Goal: Information Seeking & Learning: Compare options

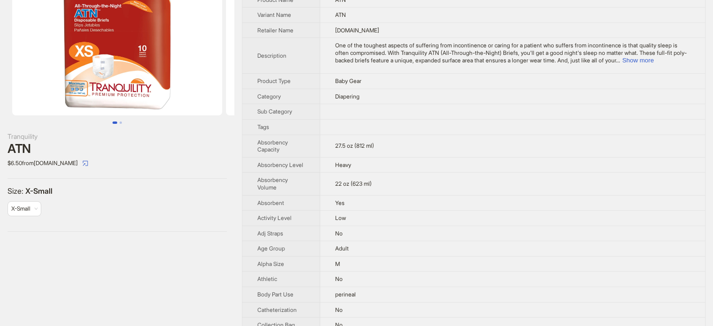
scroll to position [247, 0]
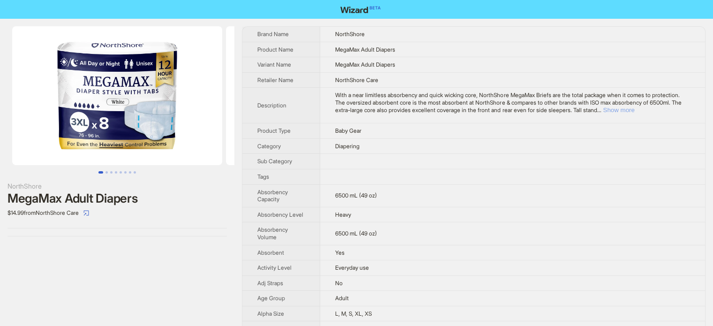
click at [634, 110] on button "Show more" at bounding box center [617, 109] width 31 height 7
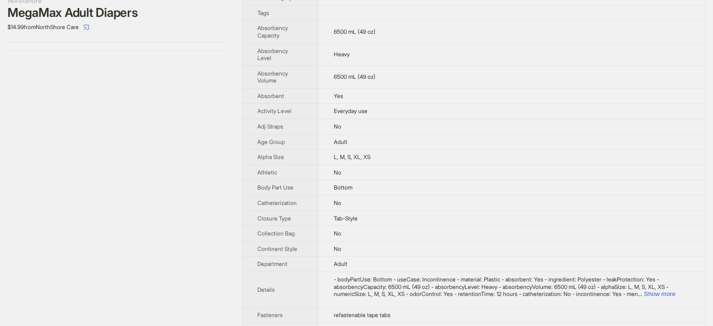
scroll to position [104, 0]
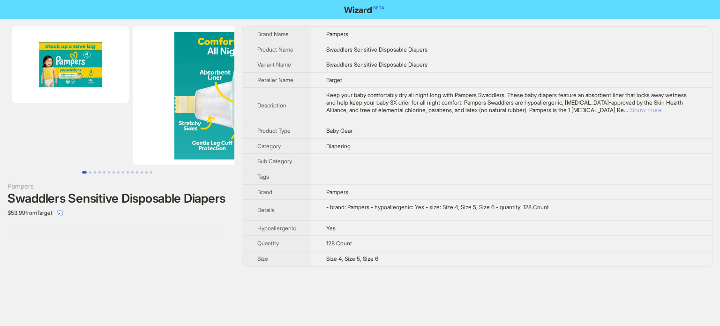
click at [661, 108] on button "Show more" at bounding box center [645, 109] width 31 height 7
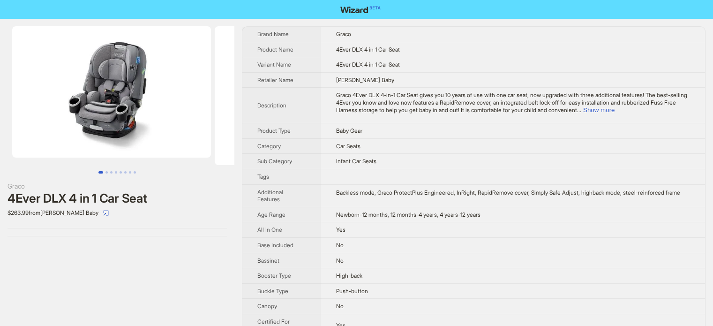
click at [188, 193] on div "4Ever DLX 4 in 1 Car Seat" at bounding box center [116, 198] width 219 height 14
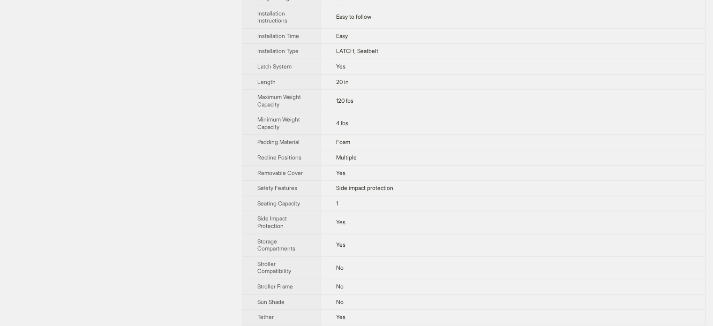
scroll to position [562, 0]
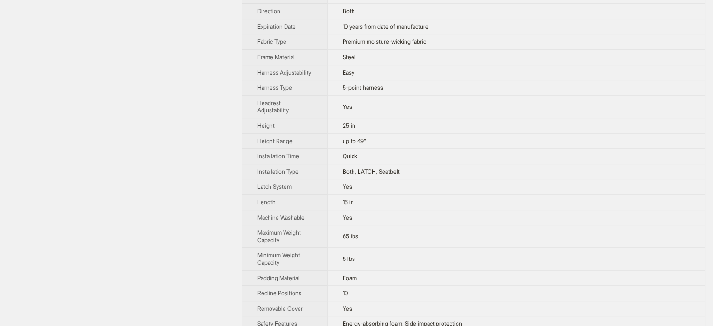
scroll to position [609, 0]
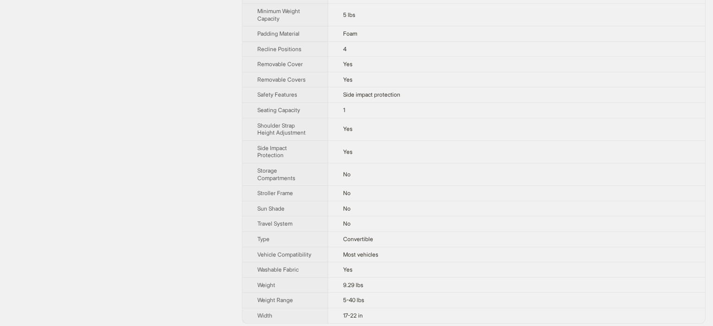
scroll to position [637, 0]
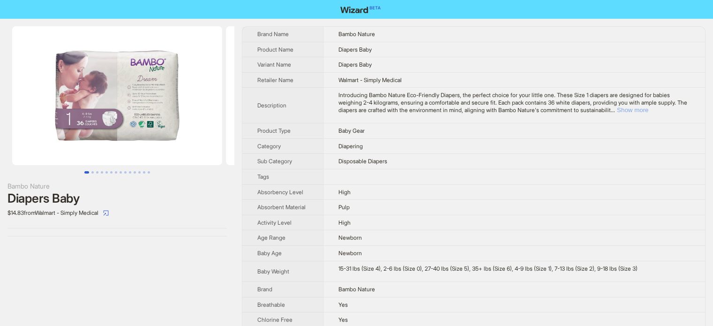
click at [648, 110] on button "Show more" at bounding box center [632, 109] width 31 height 7
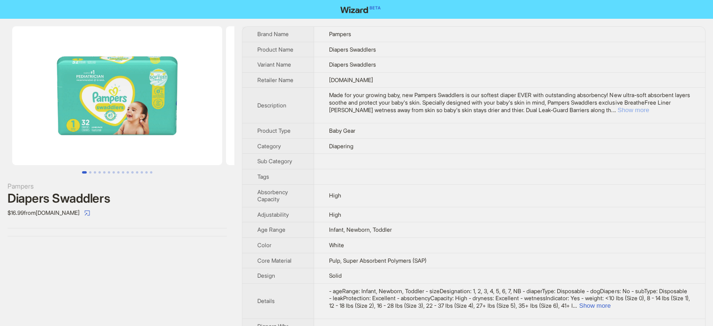
click at [648, 108] on button "Show more" at bounding box center [632, 109] width 31 height 7
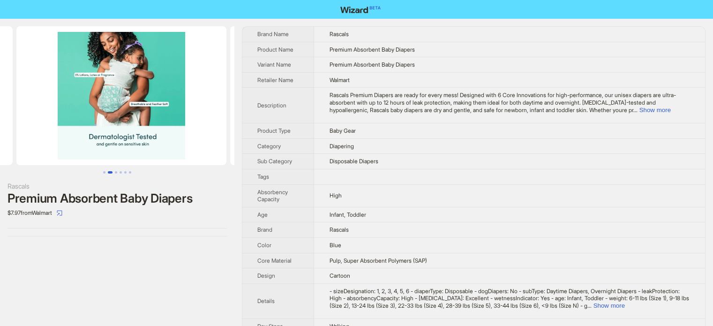
drag, startPoint x: 169, startPoint y: 84, endPoint x: 15, endPoint y: 106, distance: 154.7
click at [15, 106] on ul at bounding box center [117, 95] width 234 height 139
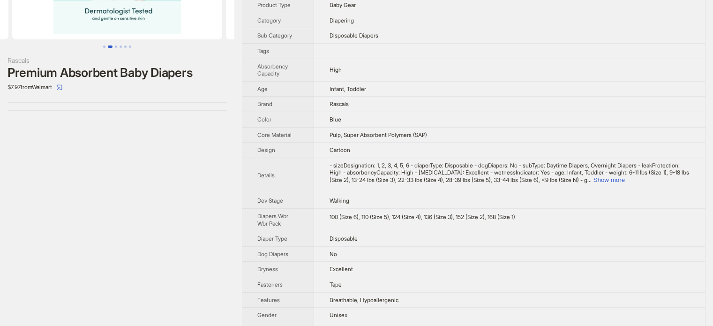
scroll to position [33, 0]
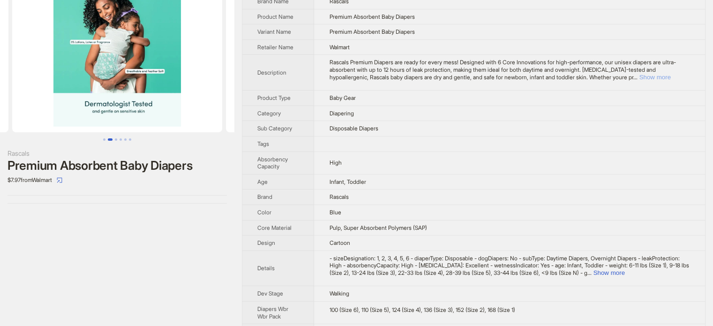
click at [670, 76] on button "Show more" at bounding box center [654, 77] width 31 height 7
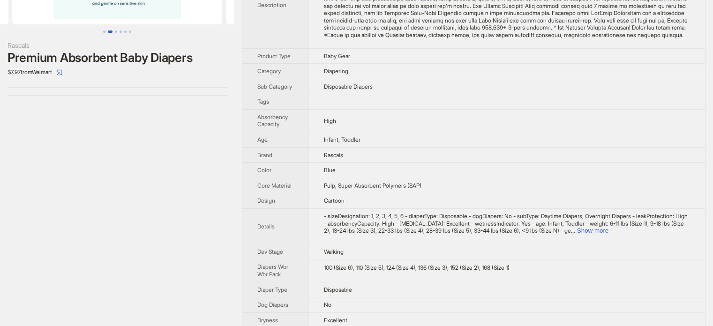
scroll to position [0, 0]
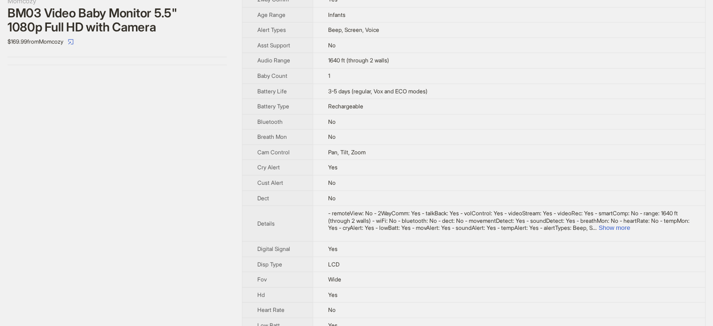
scroll to position [187, 0]
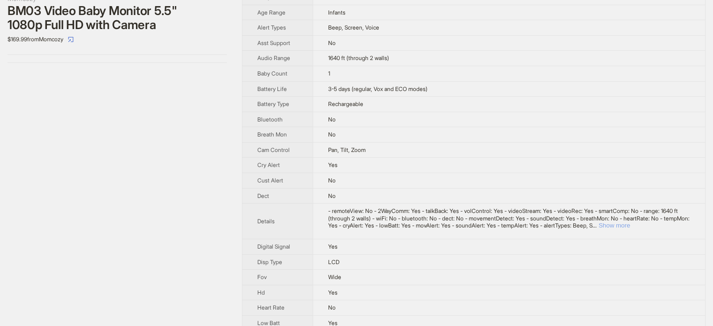
click at [630, 223] on button "Show more" at bounding box center [613, 225] width 31 height 7
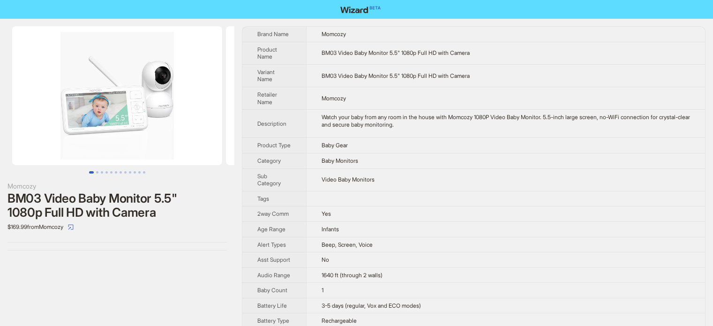
scroll to position [284, 0]
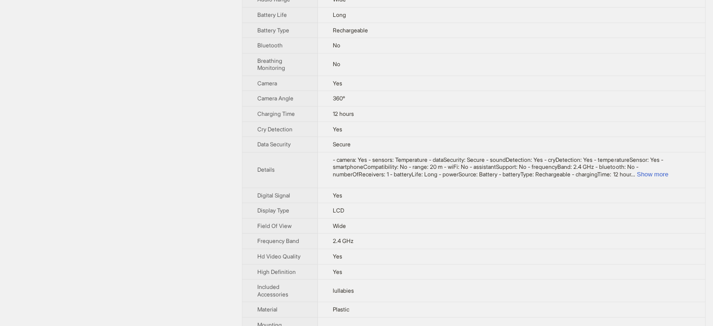
scroll to position [143, 0]
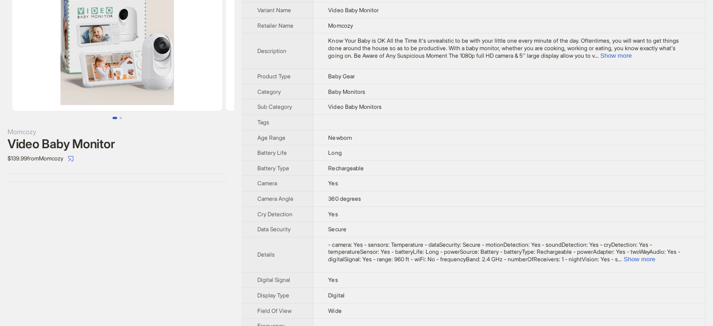
scroll to position [141, 0]
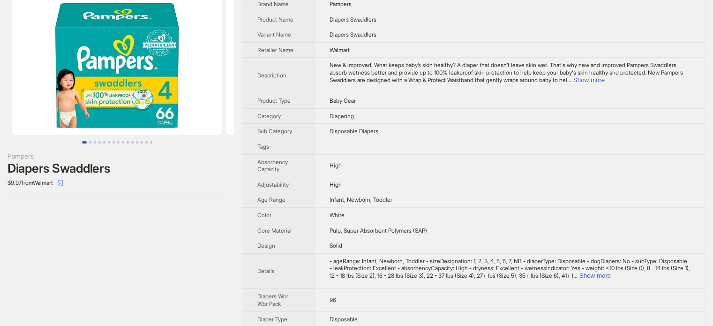
scroll to position [47, 0]
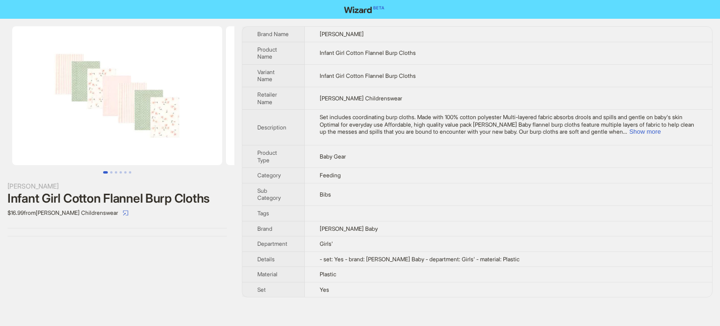
click at [404, 197] on td "Bibs" at bounding box center [508, 194] width 407 height 22
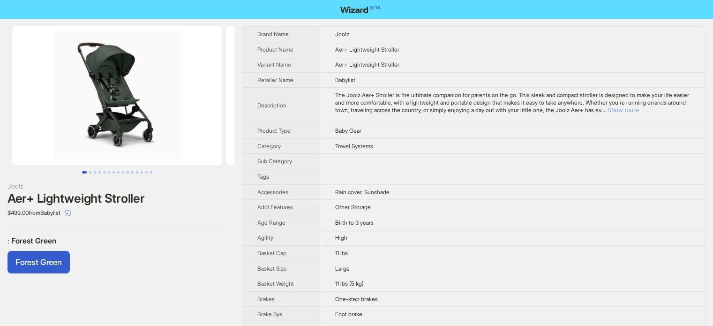
click at [638, 108] on button "Show more" at bounding box center [622, 109] width 31 height 7
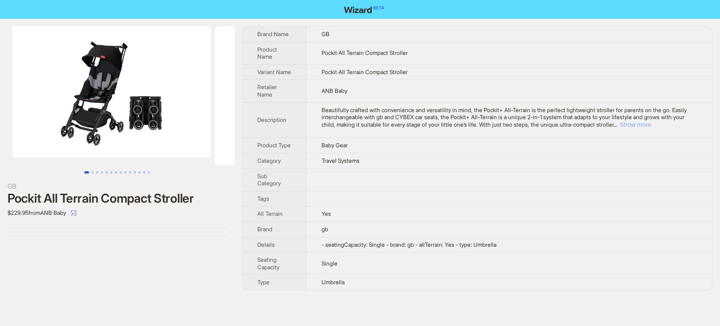
click at [651, 128] on button "Show more" at bounding box center [634, 124] width 31 height 7
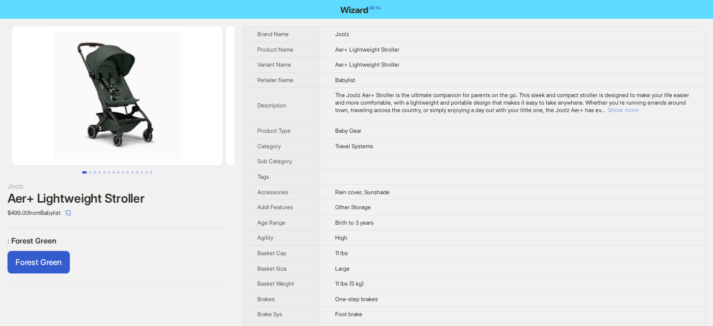
click at [638, 110] on button "Show more" at bounding box center [622, 109] width 31 height 7
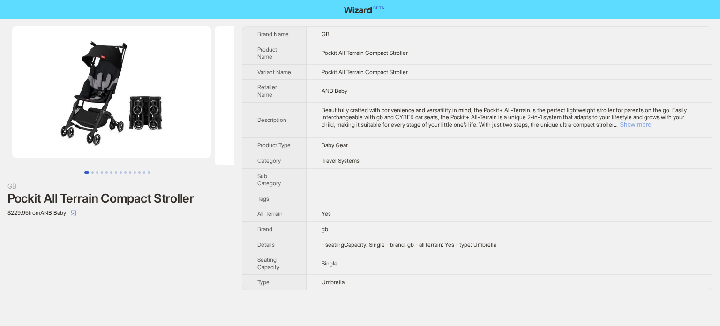
click at [651, 128] on button "Show more" at bounding box center [634, 124] width 31 height 7
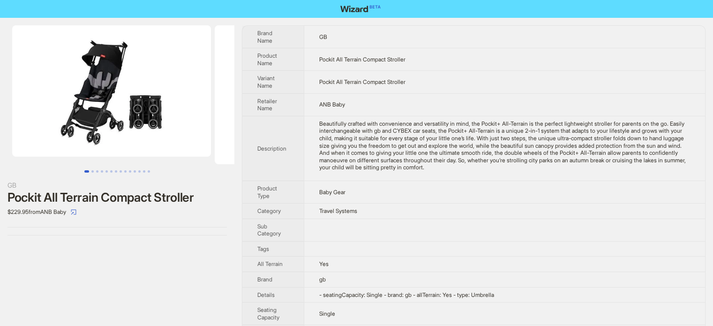
scroll to position [22, 0]
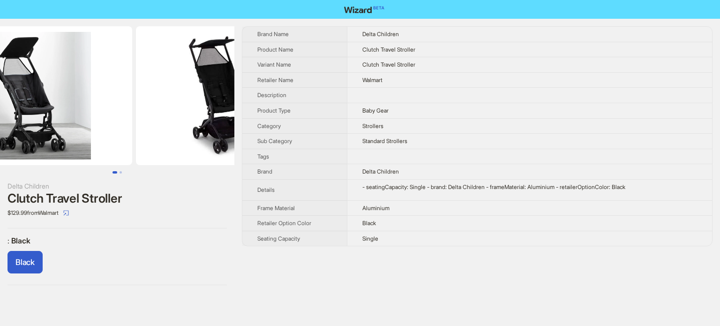
scroll to position [0, 214]
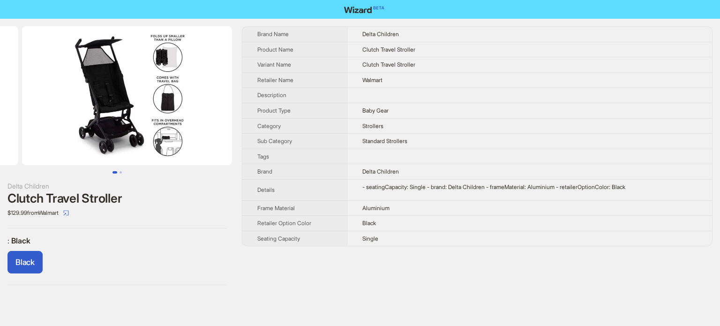
drag, startPoint x: 144, startPoint y: 107, endPoint x: 10, endPoint y: 107, distance: 134.0
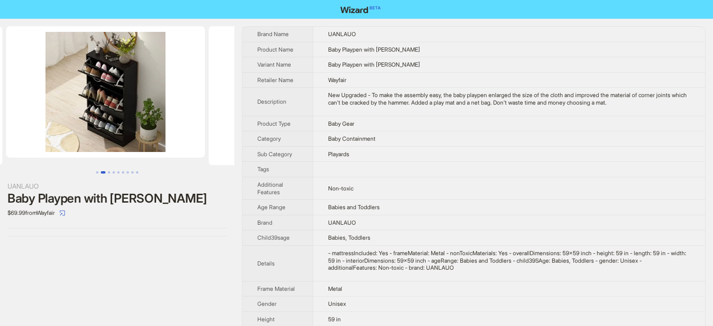
drag, startPoint x: 147, startPoint y: 83, endPoint x: 0, endPoint y: 83, distance: 146.6
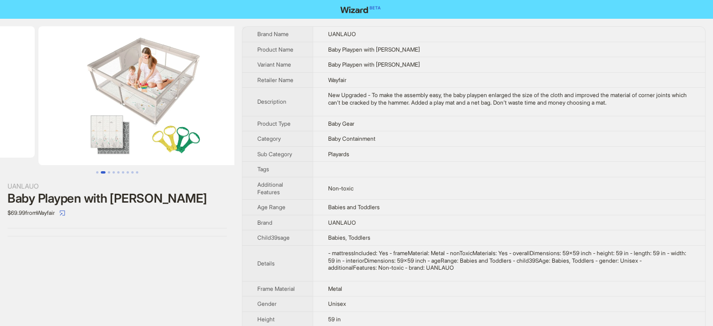
drag, startPoint x: 133, startPoint y: 94, endPoint x: 0, endPoint y: 97, distance: 133.1
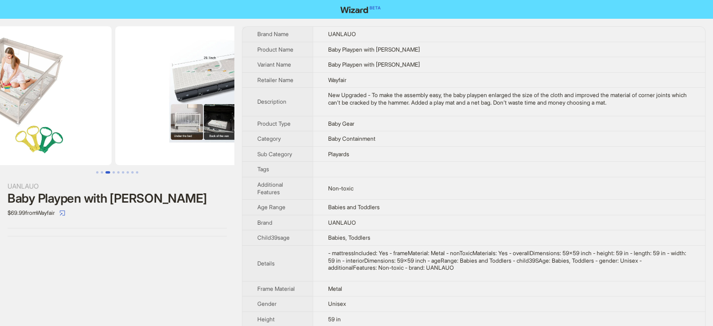
drag, startPoint x: 142, startPoint y: 99, endPoint x: 65, endPoint y: 102, distance: 77.8
click at [65, 102] on img at bounding box center [7, 95] width 210 height 139
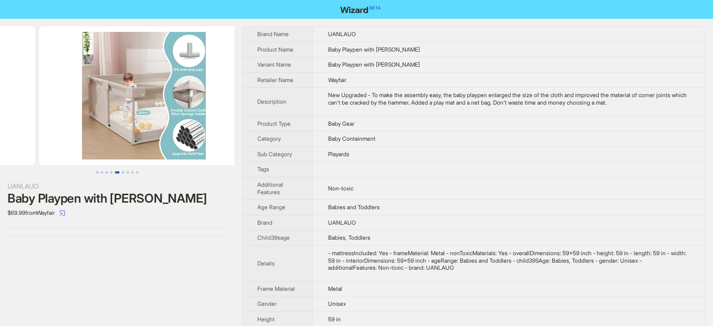
drag, startPoint x: 158, startPoint y: 102, endPoint x: 34, endPoint y: 102, distance: 124.6
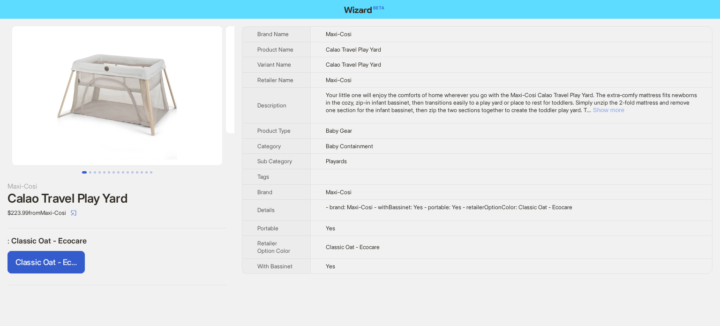
click at [624, 107] on button "Show more" at bounding box center [608, 109] width 31 height 7
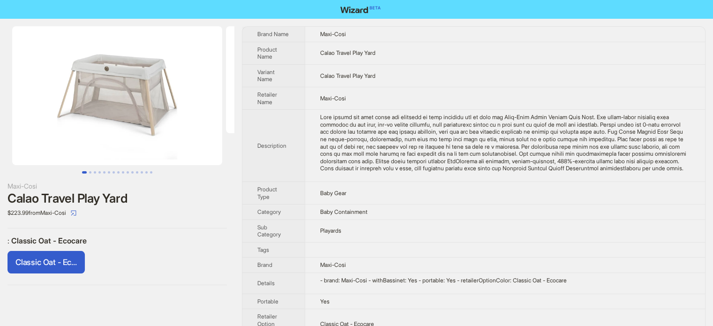
scroll to position [49, 0]
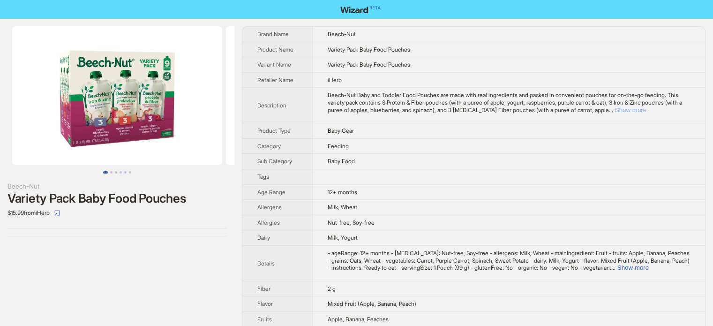
click at [646, 108] on button "Show more" at bounding box center [630, 109] width 31 height 7
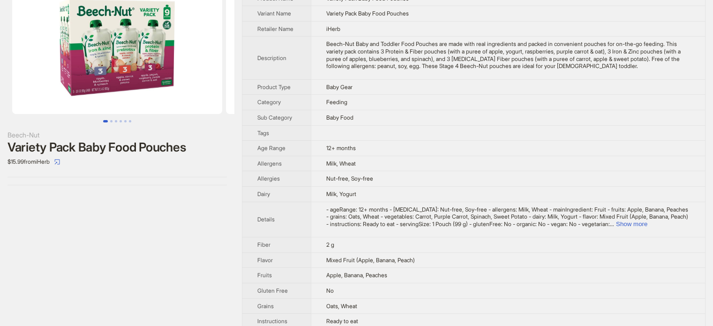
scroll to position [94, 0]
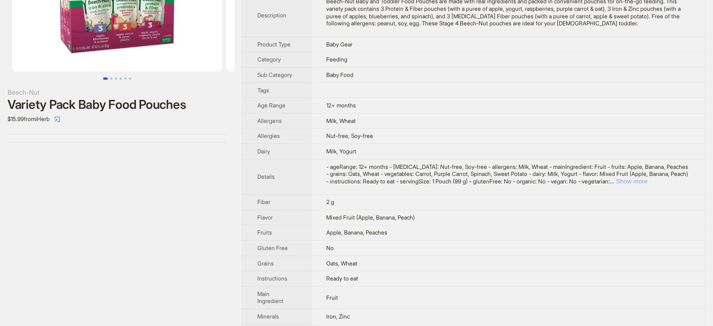
click at [647, 181] on button "Show more" at bounding box center [631, 181] width 31 height 7
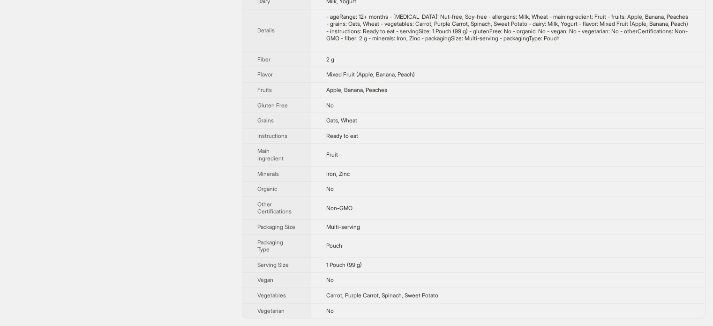
scroll to position [0, 0]
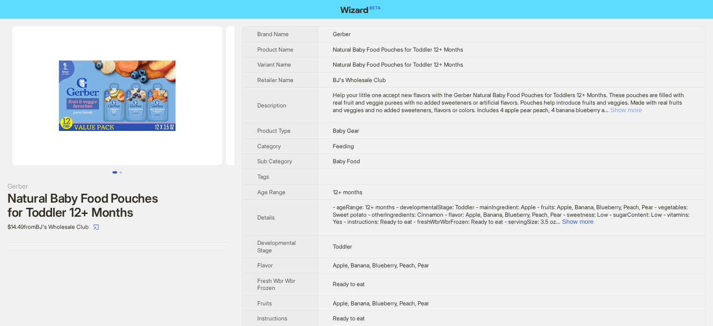
click at [641, 107] on button "Show more" at bounding box center [625, 109] width 31 height 7
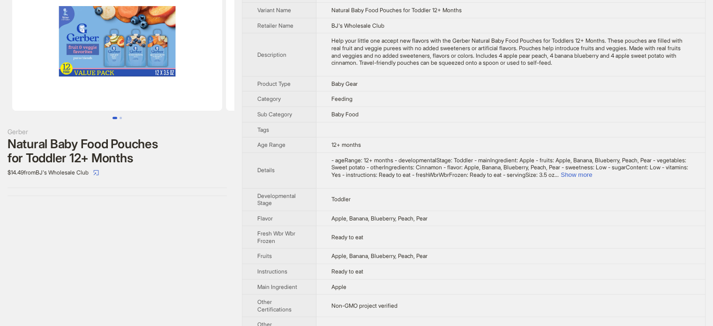
scroll to position [94, 0]
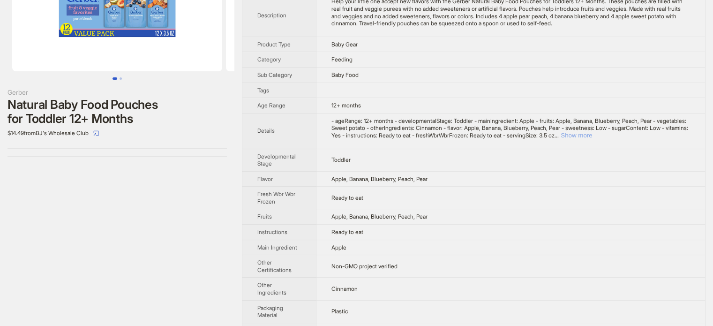
click at [592, 136] on button "Show more" at bounding box center [575, 135] width 31 height 7
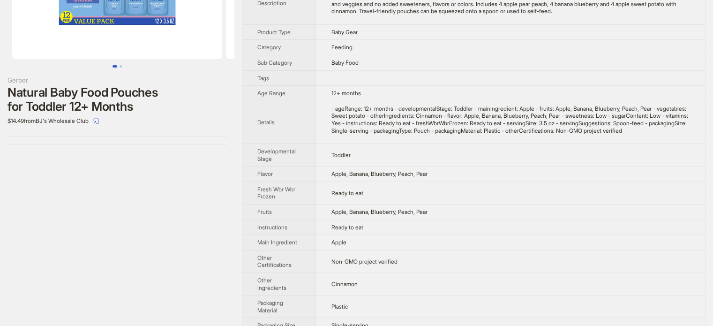
scroll to position [6, 0]
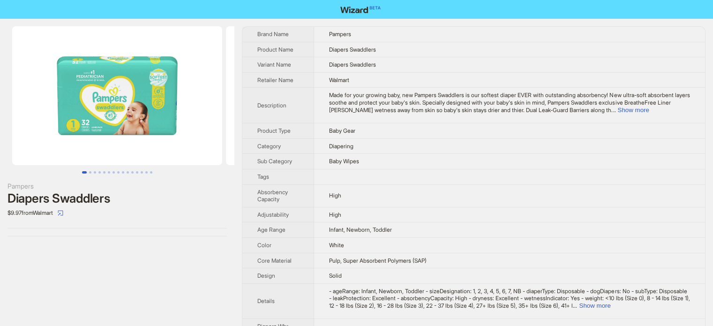
click at [386, 113] on td "Made for your growing baby, new Pampers Swaddlers is our softest diaper EVER wi…" at bounding box center [509, 106] width 391 height 36
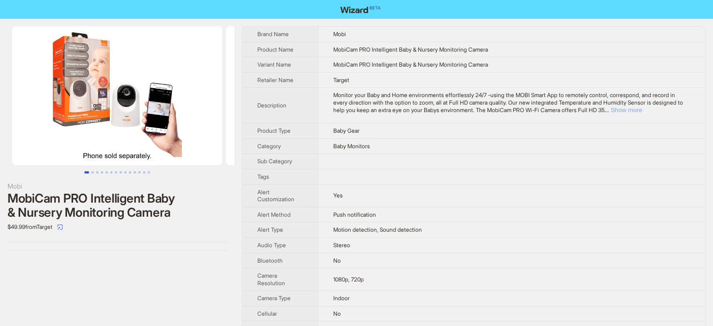
click at [642, 108] on button "Show more" at bounding box center [625, 109] width 31 height 7
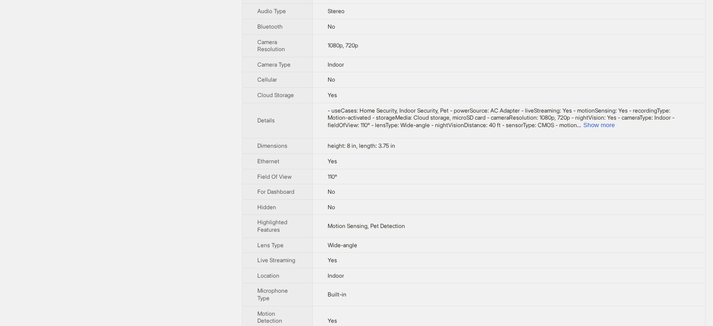
scroll to position [281, 0]
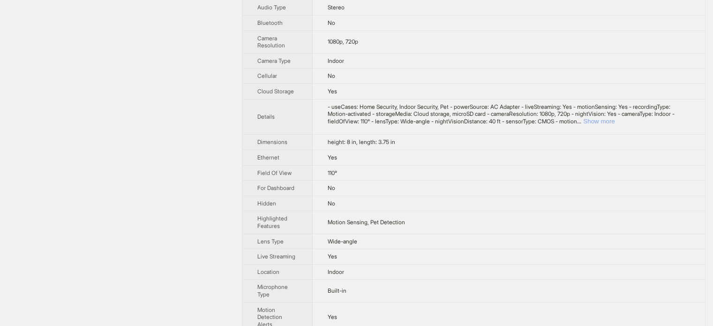
click at [614, 122] on button "Show more" at bounding box center [598, 121] width 31 height 7
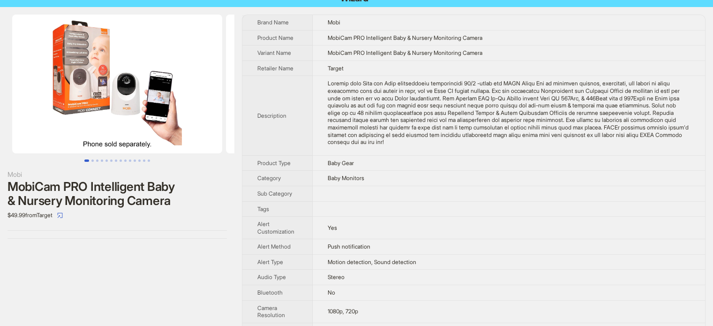
scroll to position [0, 0]
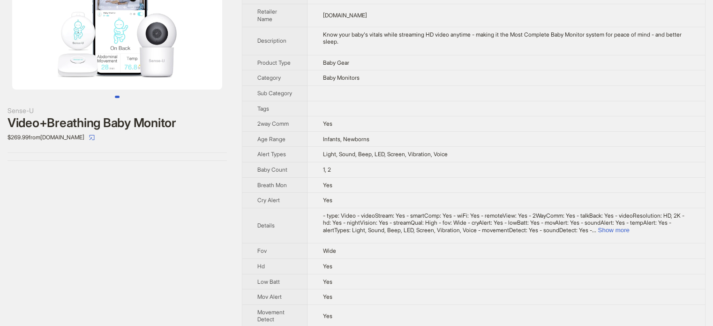
scroll to position [187, 0]
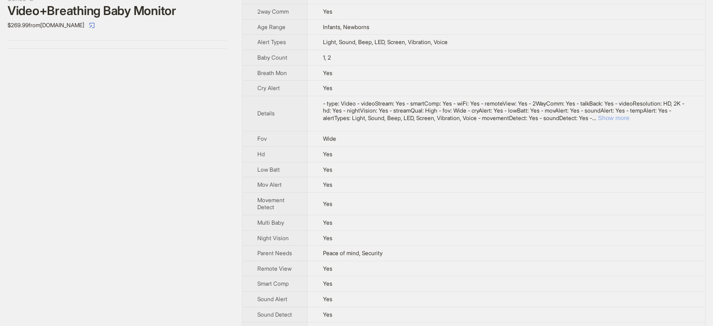
click at [629, 121] on button "Show more" at bounding box center [612, 117] width 31 height 7
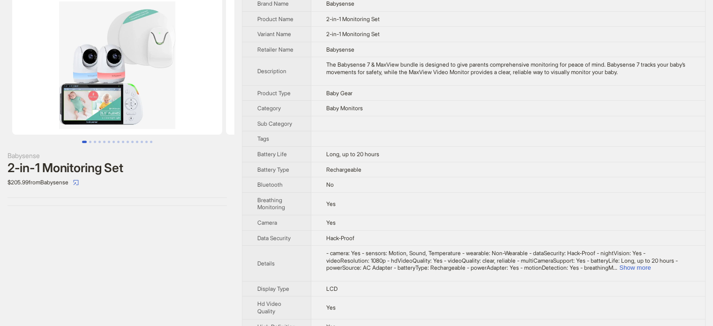
scroll to position [47, 0]
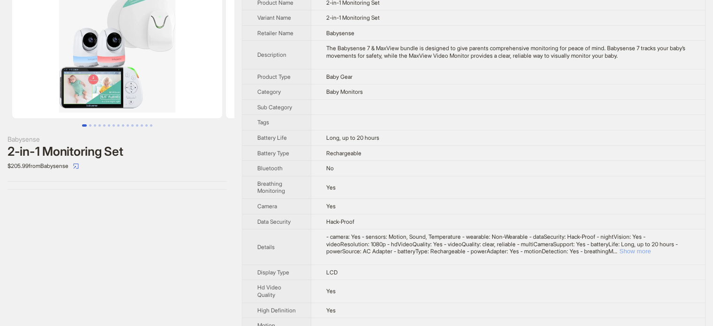
click at [650, 251] on button "Show more" at bounding box center [634, 250] width 31 height 7
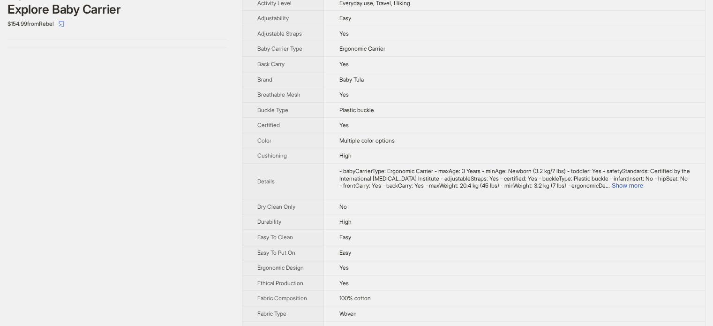
scroll to position [47, 0]
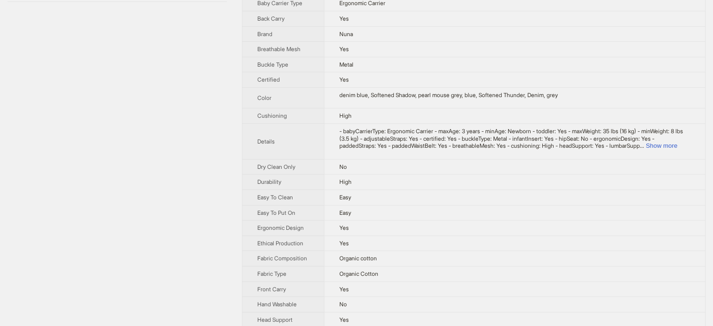
scroll to position [375, 0]
